Goal: Task Accomplishment & Management: Use online tool/utility

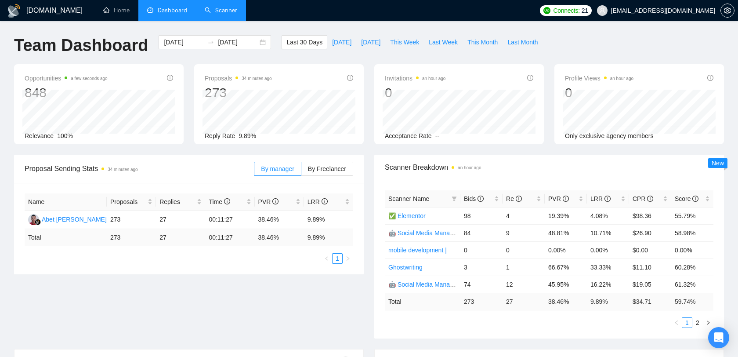
click at [219, 9] on link "Scanner" at bounding box center [221, 10] width 33 height 7
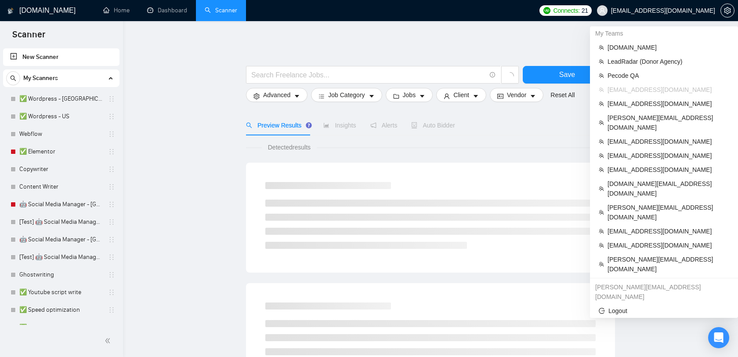
click at [685, 11] on span "[EMAIL_ADDRESS][DOMAIN_NAME]" at bounding box center [663, 11] width 104 height 0
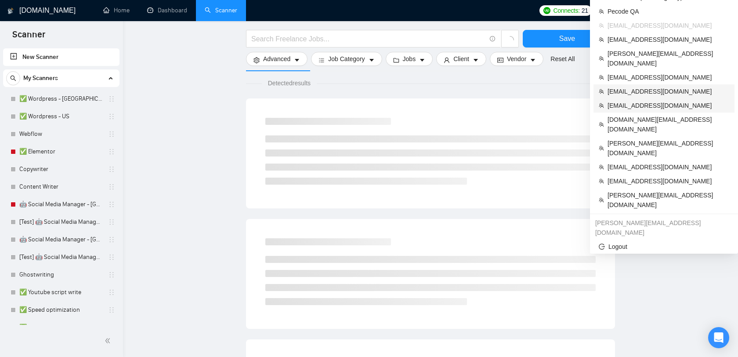
scroll to position [64, 0]
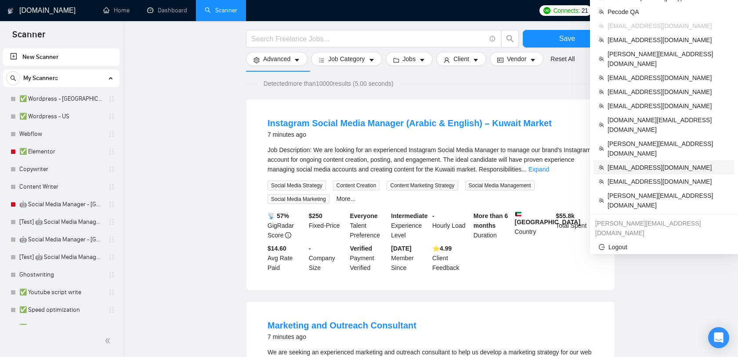
click at [645, 163] on span "[EMAIL_ADDRESS][DOMAIN_NAME]" at bounding box center [669, 168] width 122 height 10
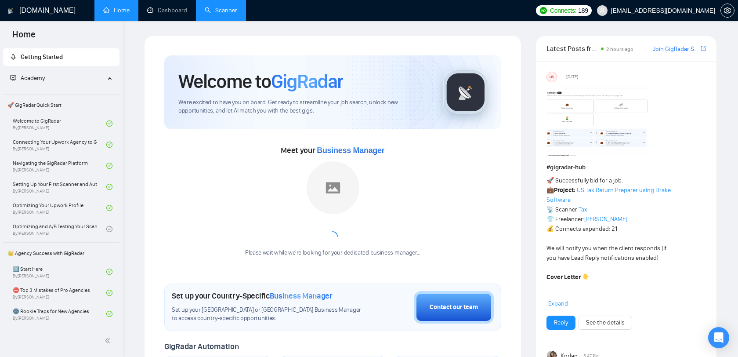
click at [220, 10] on link "Scanner" at bounding box center [221, 10] width 33 height 7
